Goal: Register for event/course

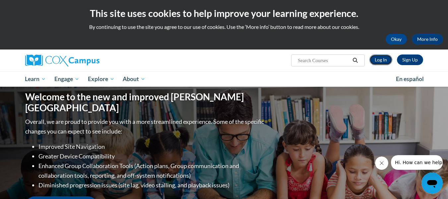
click at [379, 60] on link "Log In" at bounding box center [380, 59] width 23 height 11
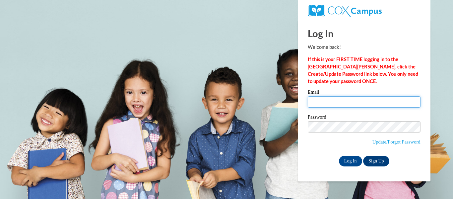
click at [361, 106] on input "Email" at bounding box center [364, 101] width 113 height 11
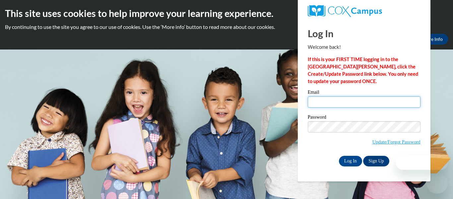
type input "[EMAIL_ADDRESS][DOMAIN_NAME]"
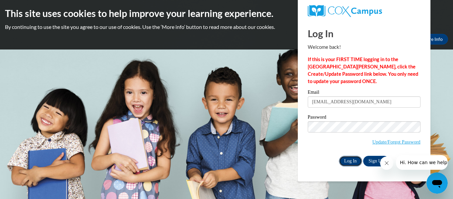
click at [348, 160] on input "Log In" at bounding box center [350, 161] width 23 height 11
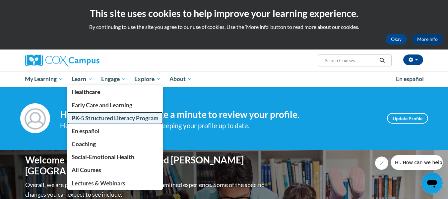
click at [98, 118] on span "PK-5 Structured Literacy Program" at bounding box center [115, 117] width 87 height 7
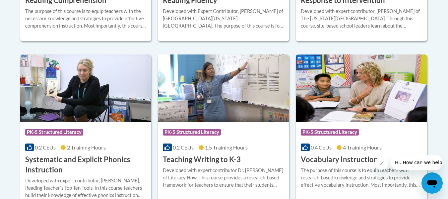
scroll to position [763, 0]
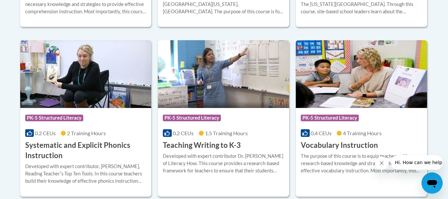
click at [212, 145] on h3 "Teaching Writing to K-3" at bounding box center [202, 145] width 78 height 10
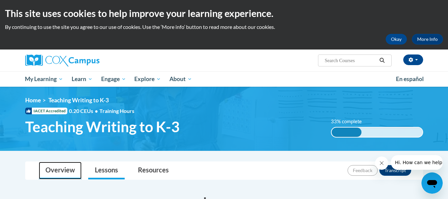
click at [63, 167] on link "Overview" at bounding box center [60, 171] width 43 height 18
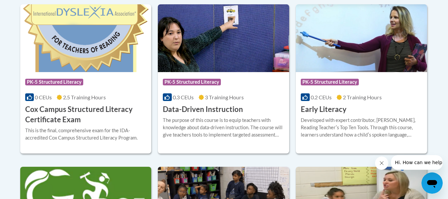
scroll to position [298, 0]
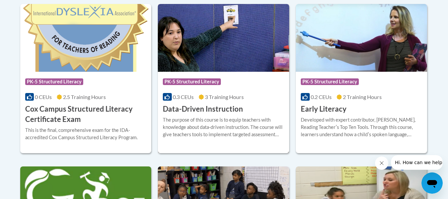
click at [193, 107] on h3 "Data-Driven Instruction" at bounding box center [203, 109] width 80 height 10
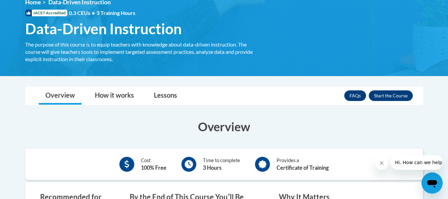
scroll to position [66, 0]
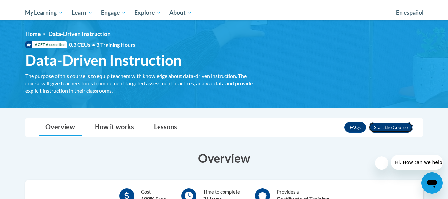
click at [397, 126] on button "Enroll" at bounding box center [391, 127] width 44 height 11
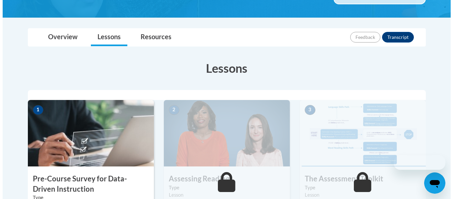
scroll to position [232, 0]
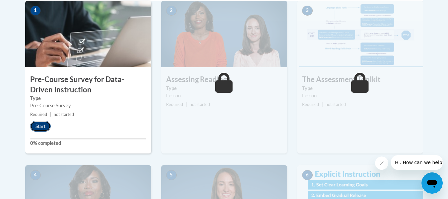
click at [41, 126] on button "Start" at bounding box center [40, 126] width 21 height 11
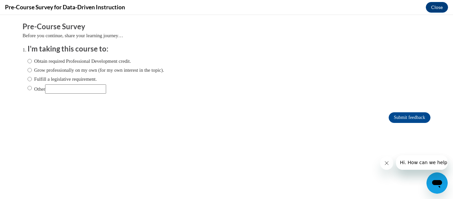
scroll to position [0, 0]
click at [82, 62] on label "Obtain required Professional Development credit." at bounding box center [79, 60] width 103 height 7
click at [32, 62] on input "Obtain required Professional Development credit." at bounding box center [30, 60] width 4 height 7
radio input "true"
click at [73, 78] on label "Fulfill a legislative requirement." at bounding box center [62, 78] width 69 height 7
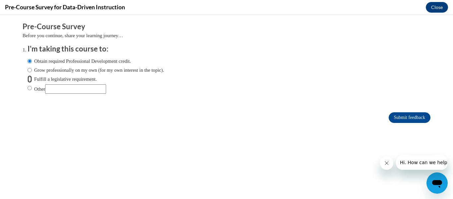
click at [32, 78] on input "Fulfill a legislative requirement." at bounding box center [30, 78] width 4 height 7
radio input "true"
click at [406, 117] on input "Submit feedback" at bounding box center [410, 117] width 42 height 11
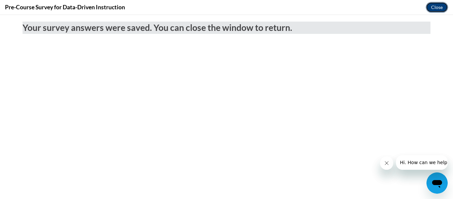
click at [444, 11] on button "Close" at bounding box center [437, 7] width 22 height 11
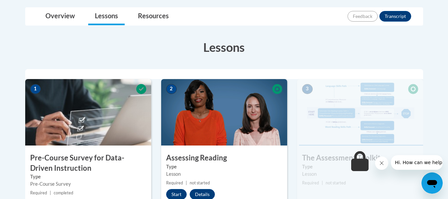
scroll to position [133, 0]
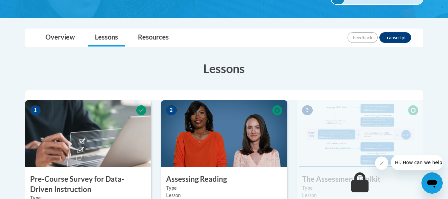
click at [196, 115] on img at bounding box center [224, 133] width 126 height 66
